Goal: Navigation & Orientation: Find specific page/section

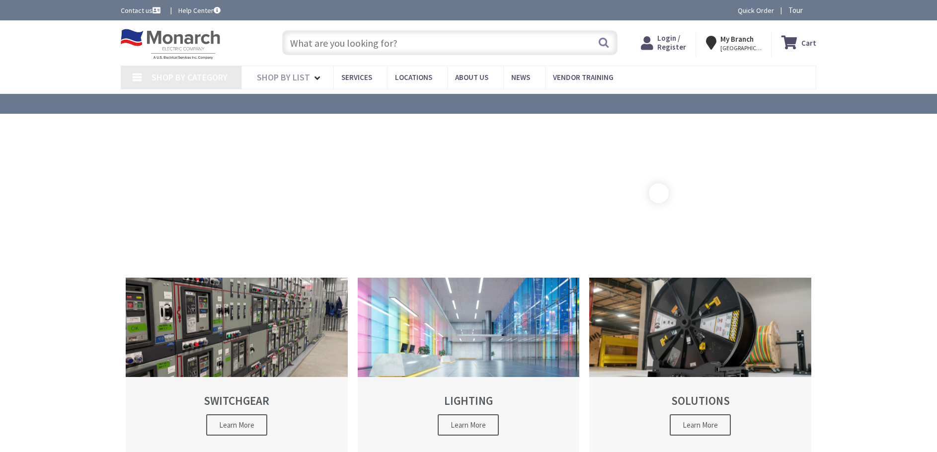
type input "[GEOGRAPHIC_DATA][STREET_ADDRESS][PERSON_NAME][GEOGRAPHIC_DATA]"
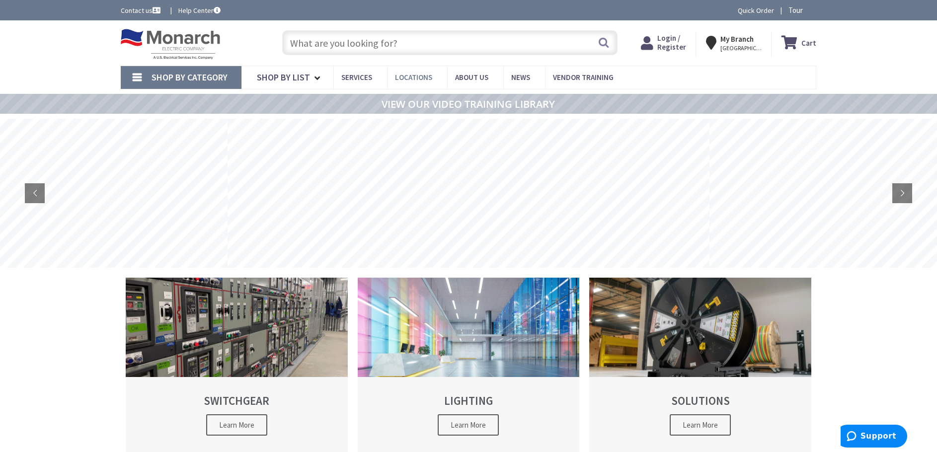
click at [407, 80] on span "Locations" at bounding box center [413, 77] width 37 height 9
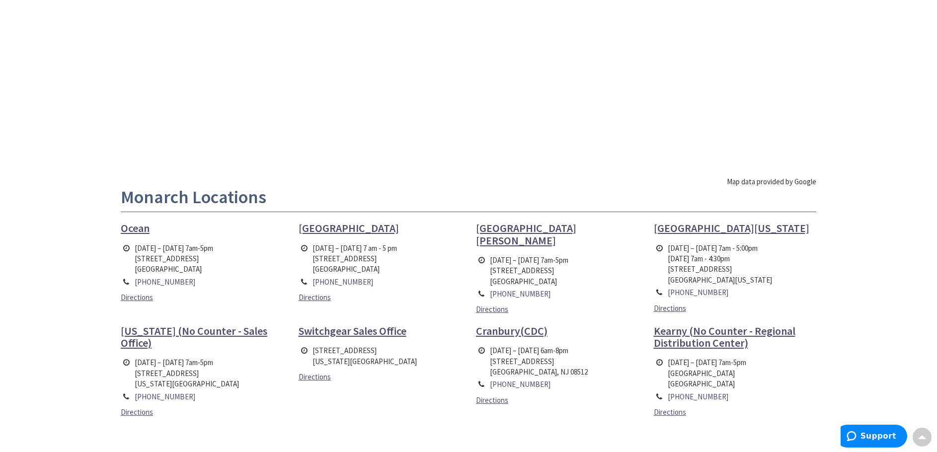
scroll to position [148, 0]
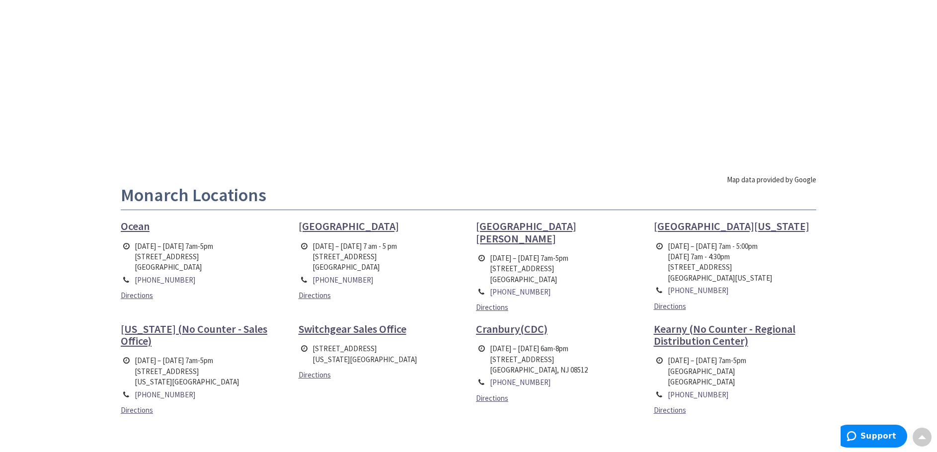
drag, startPoint x: 555, startPoint y: 0, endPoint x: 571, endPoint y: 1, distance: 16.5
click at [571, 1] on div at bounding box center [469, 76] width 696 height 199
